Goal: Navigation & Orientation: Find specific page/section

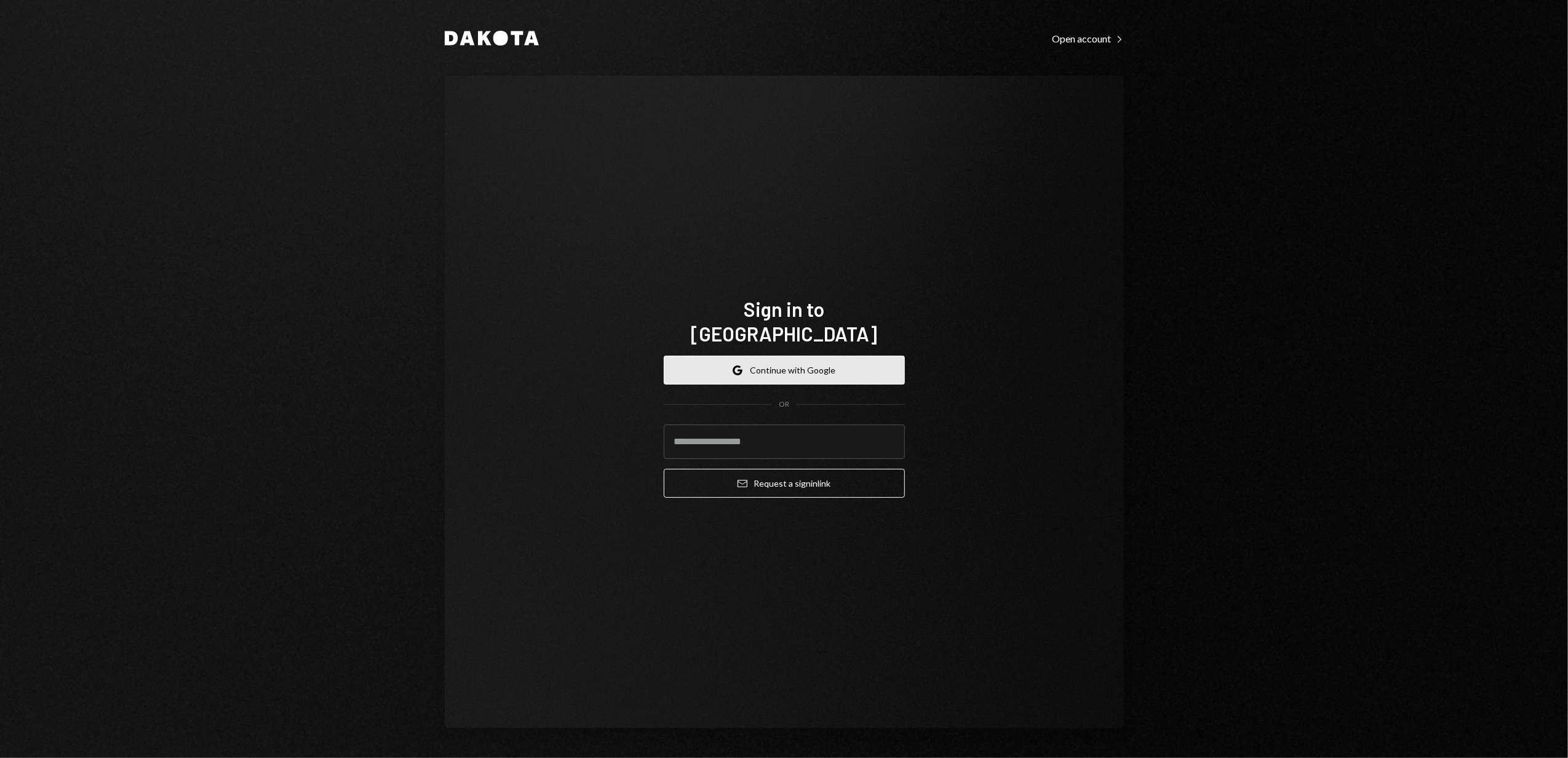
click at [772, 355] on button "Google Continue with Google" at bounding box center [784, 369] width 241 height 29
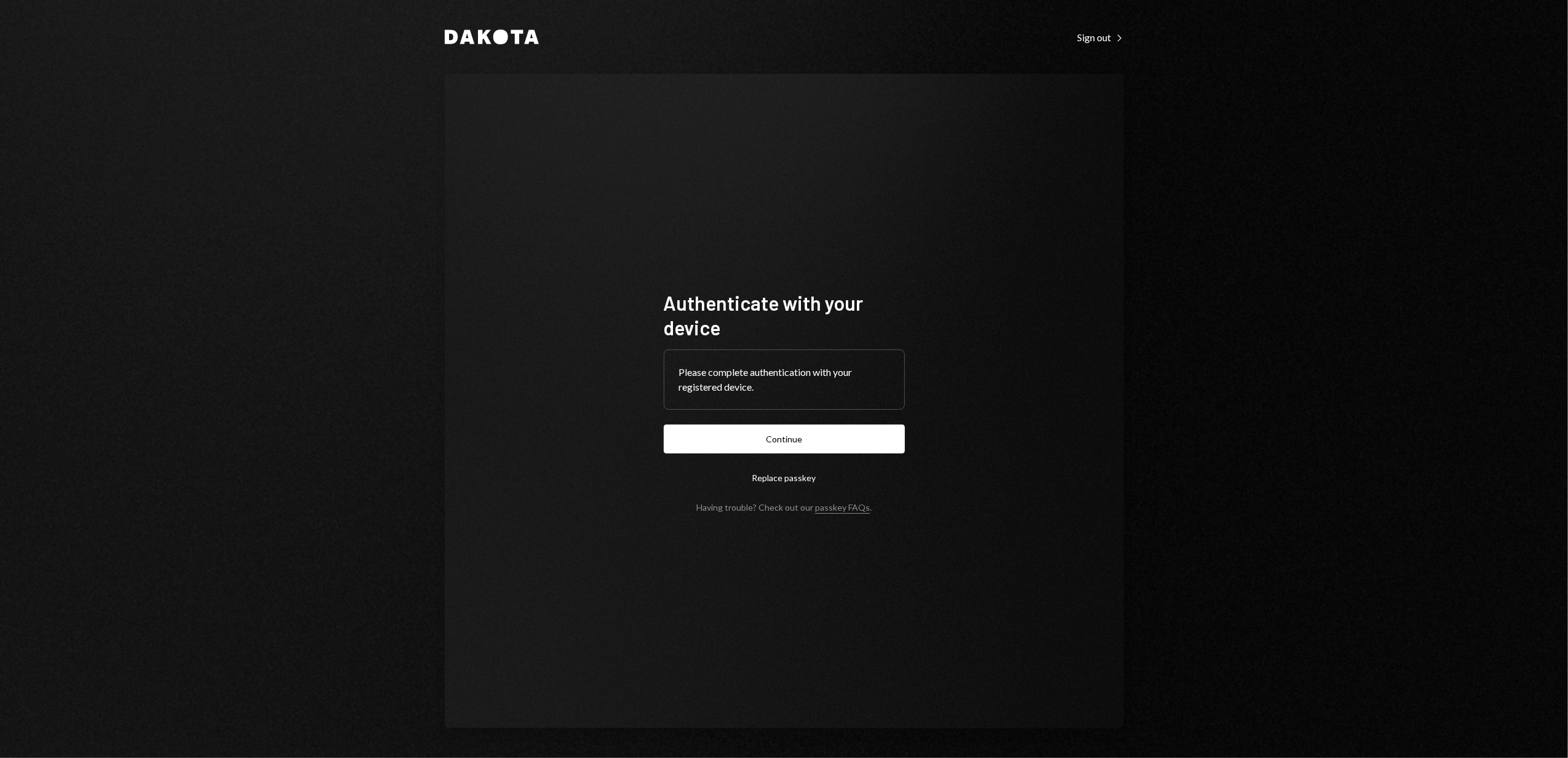
click at [790, 434] on button "Continue" at bounding box center [784, 439] width 241 height 29
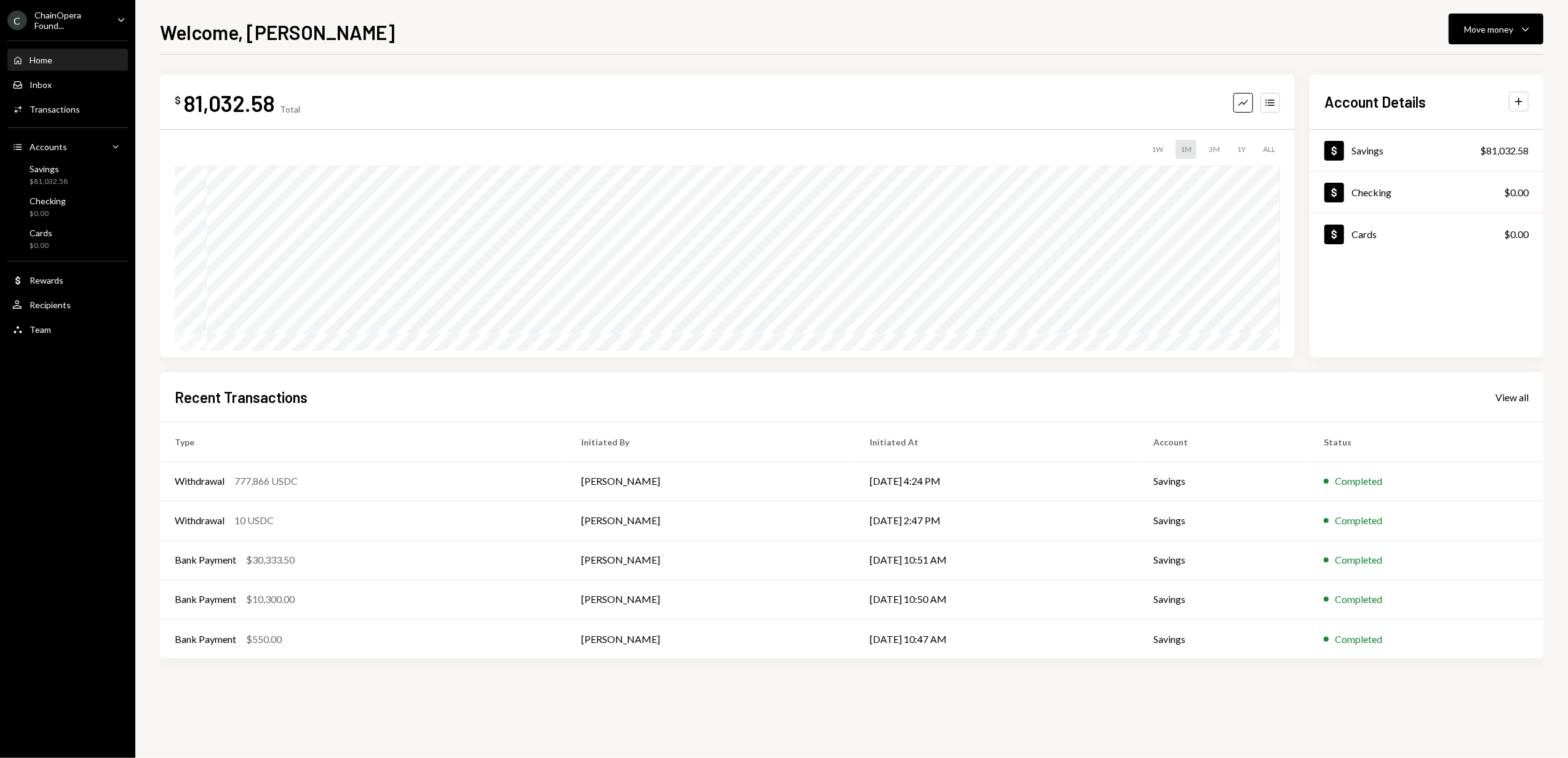
click at [75, 10] on div "ChainOpera Found..." at bounding box center [71, 20] width 73 height 21
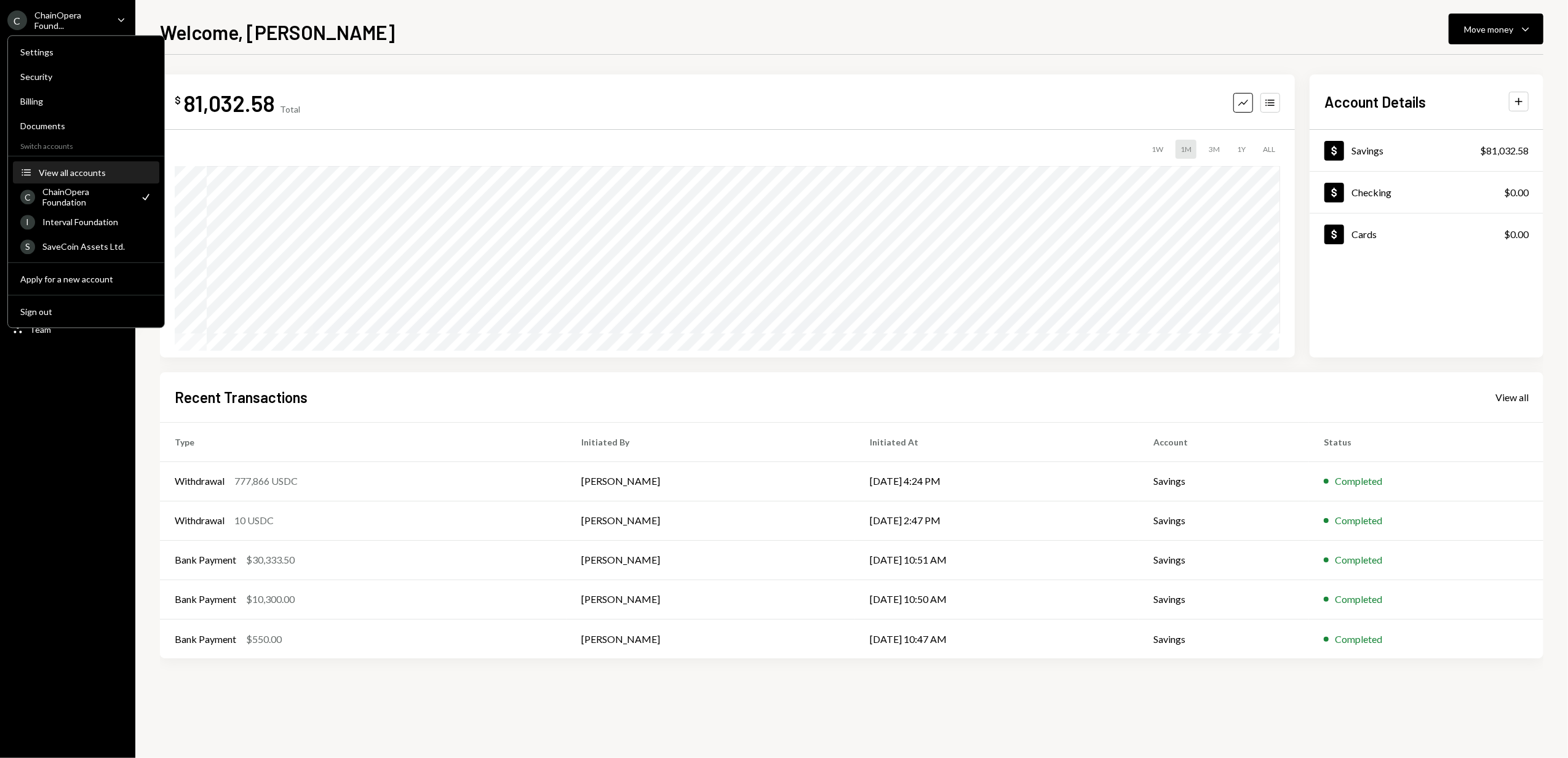
click at [77, 167] on div "View all accounts" at bounding box center [95, 172] width 113 height 11
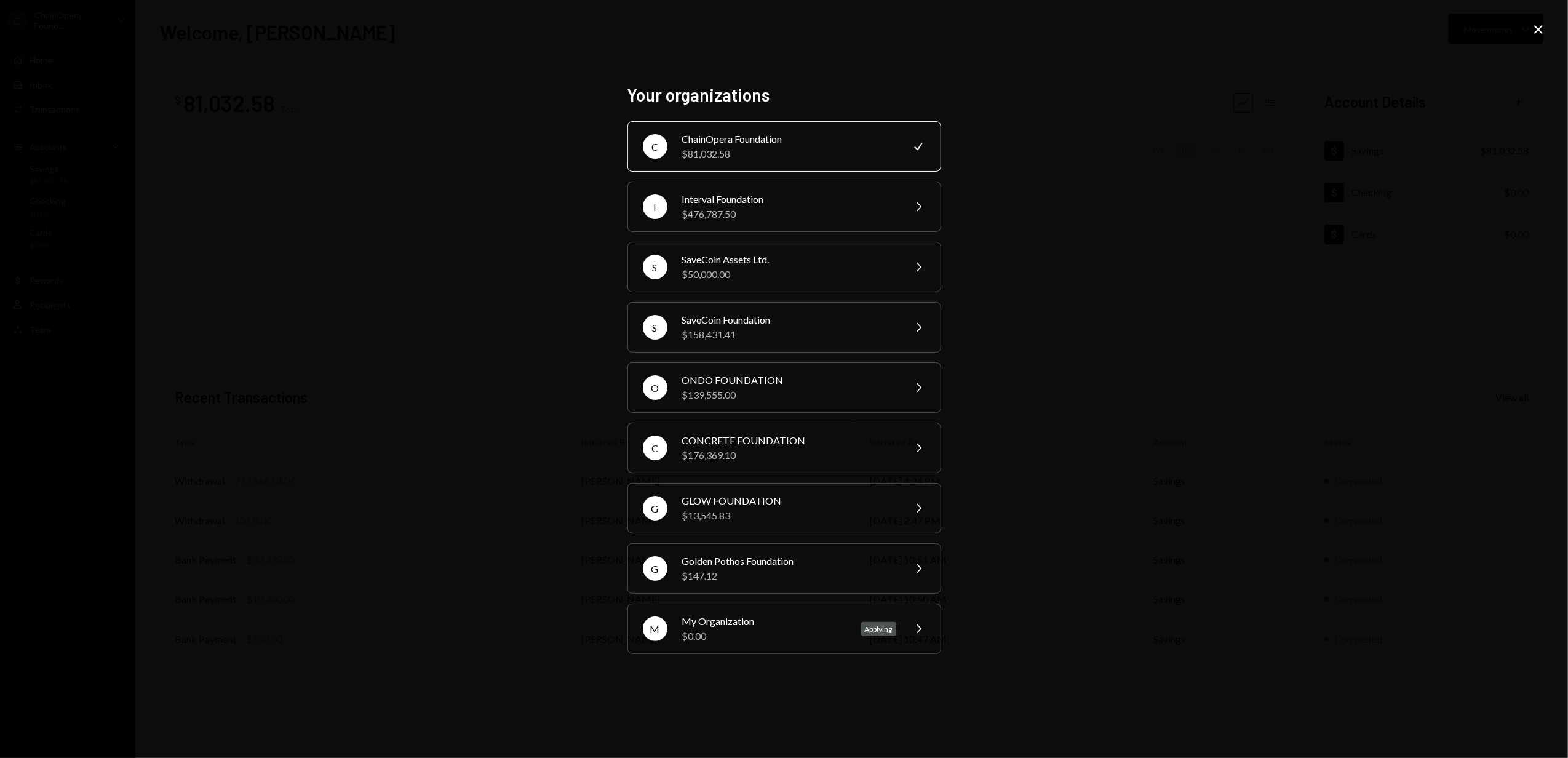
click at [1014, 392] on div "Your organizations C ChainOpera Foundation $81,032.58 Check I Interval Foundati…" at bounding box center [784, 379] width 1568 height 758
